Goal: Task Accomplishment & Management: Use online tool/utility

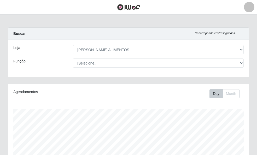
select select "349"
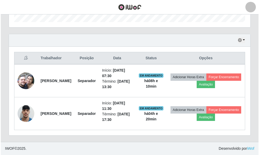
scroll to position [109, 241]
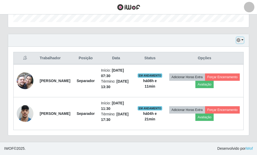
click at [242, 40] on button "button" at bounding box center [240, 40] width 7 height 6
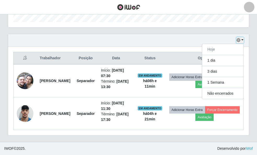
click at [242, 40] on button "button" at bounding box center [240, 40] width 7 height 6
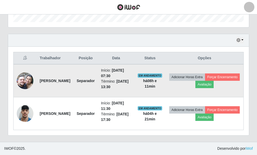
click at [129, 88] on time "[DATE] 13:30" at bounding box center [115, 84] width 28 height 10
click at [129, 85] on time "[DATE] 13:30" at bounding box center [115, 84] width 28 height 10
click at [129, 86] on time "[DATE] 13:30" at bounding box center [115, 84] width 28 height 10
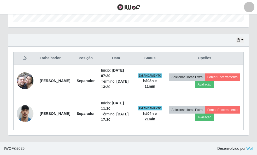
click at [128, 46] on div "Hoje 1 dia 3 dias 1 Semana Não encerrados" at bounding box center [128, 40] width 241 height 13
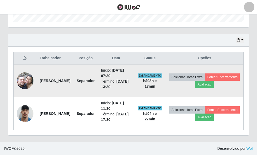
click at [129, 86] on time "[DATE] 13:30" at bounding box center [115, 84] width 28 height 10
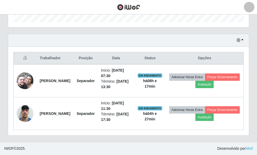
click at [122, 46] on div "Hoje 1 dia 3 dias 1 Semana Não encerrados" at bounding box center [128, 40] width 241 height 13
click at [204, 57] on th "Opções" at bounding box center [205, 58] width 78 height 12
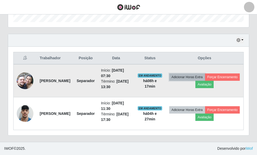
click at [193, 76] on button "Adicionar Horas Extra" at bounding box center [188, 76] width 36 height 7
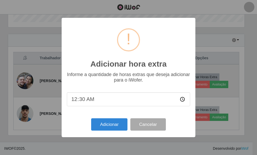
scroll to position [109, 238]
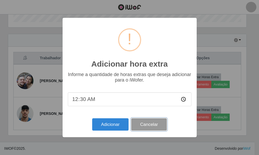
click at [157, 128] on button "Cancelar" at bounding box center [149, 124] width 36 height 12
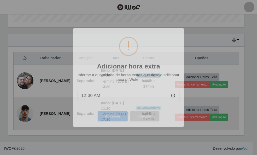
scroll to position [109, 241]
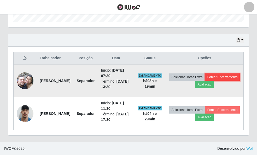
click at [205, 81] on button "Forçar Encerramento" at bounding box center [222, 76] width 35 height 7
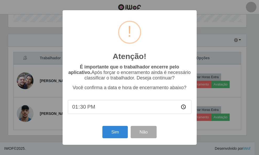
click at [91, 108] on input "13:30" at bounding box center [129, 107] width 123 height 14
click at [85, 109] on input "13:30" at bounding box center [129, 107] width 123 height 14
type input "13:40"
click at [114, 133] on button "Sim" at bounding box center [114, 132] width 25 height 12
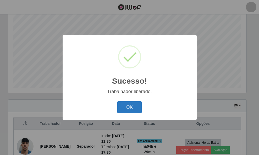
click at [130, 106] on button "OK" at bounding box center [129, 107] width 24 height 12
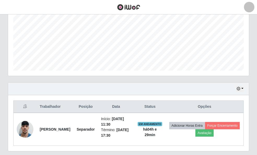
scroll to position [126, 0]
